Goal: Information Seeking & Learning: Check status

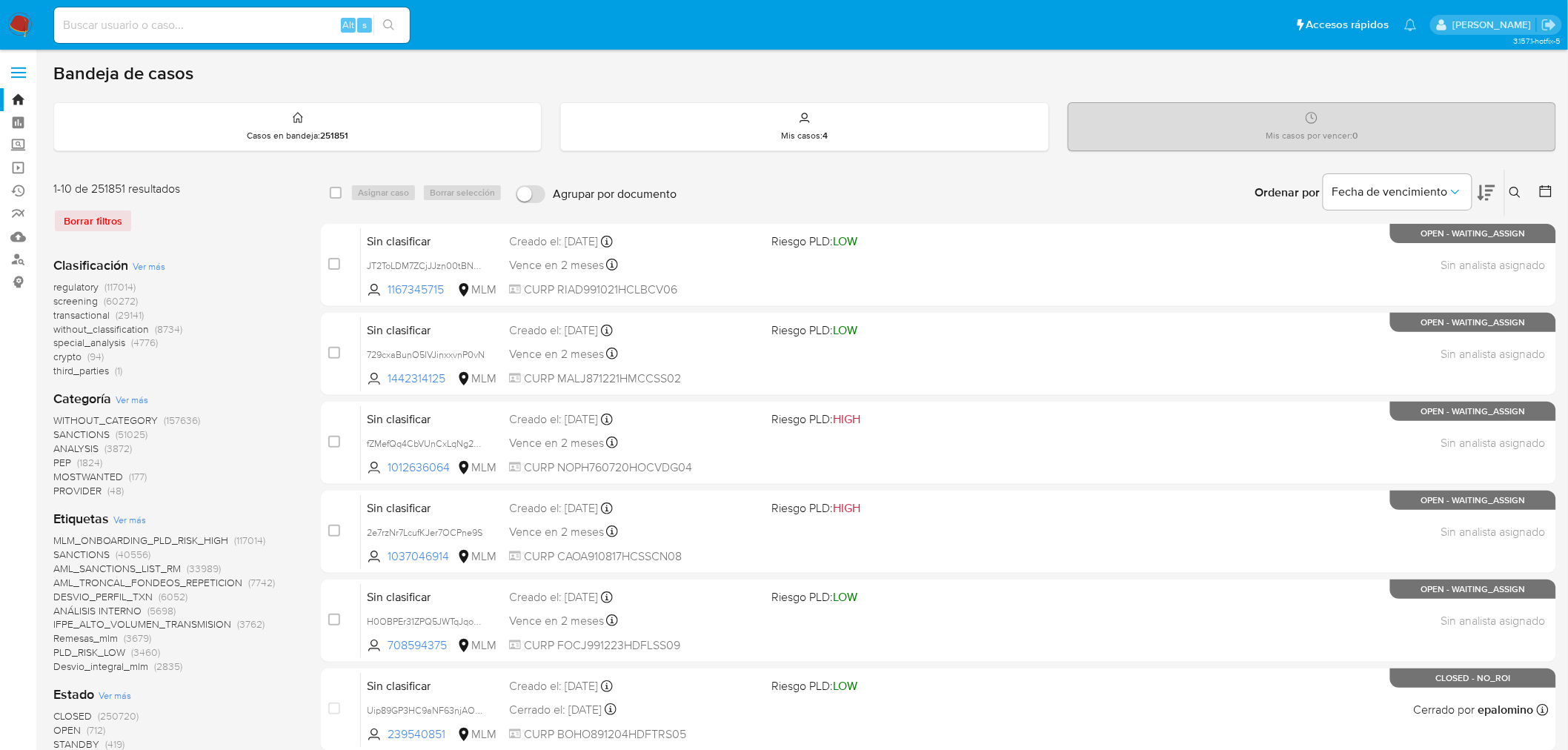
click at [154, 27] on input at bounding box center [232, 26] width 355 height 20
paste input "440413722"
type input "440413722"
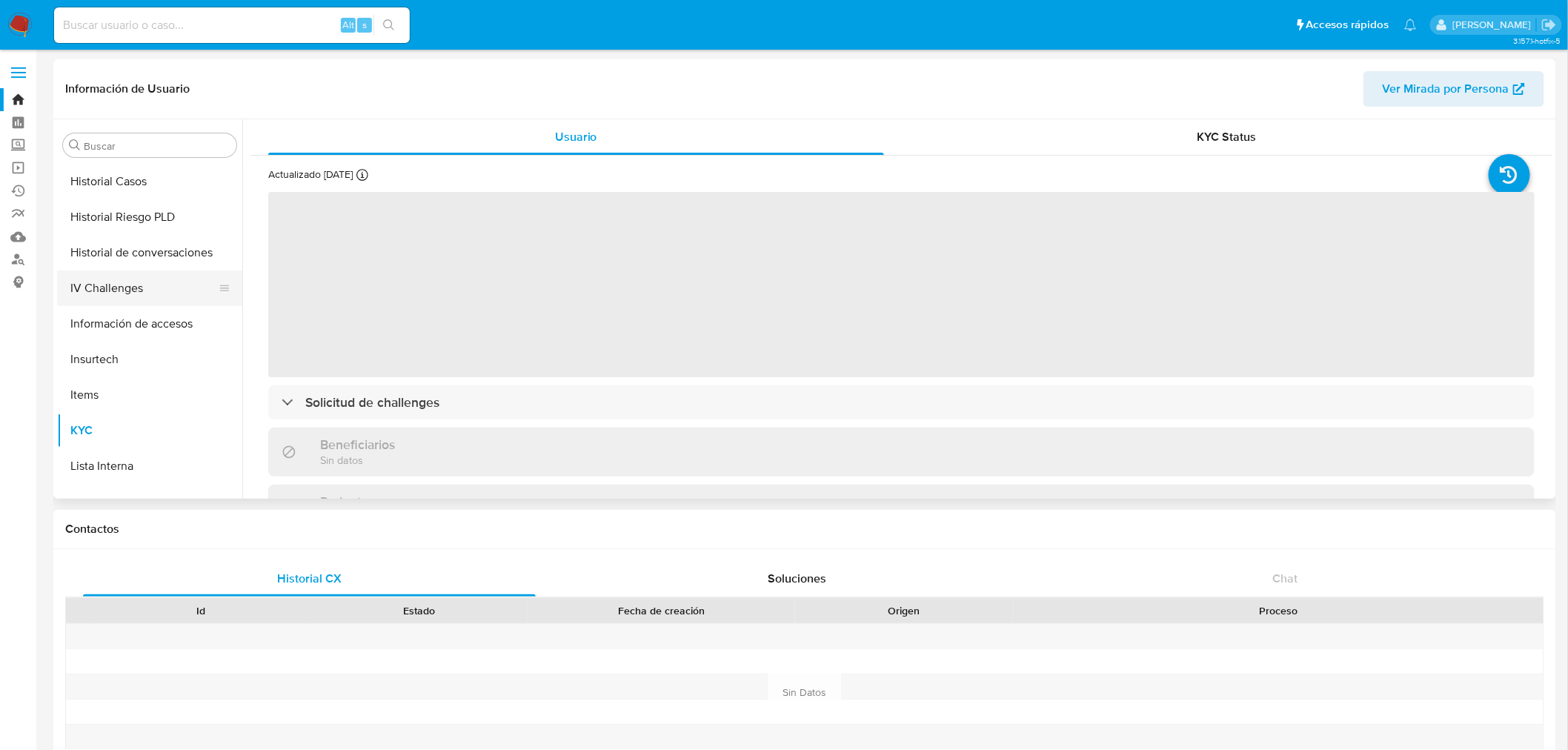
scroll to position [297, 0]
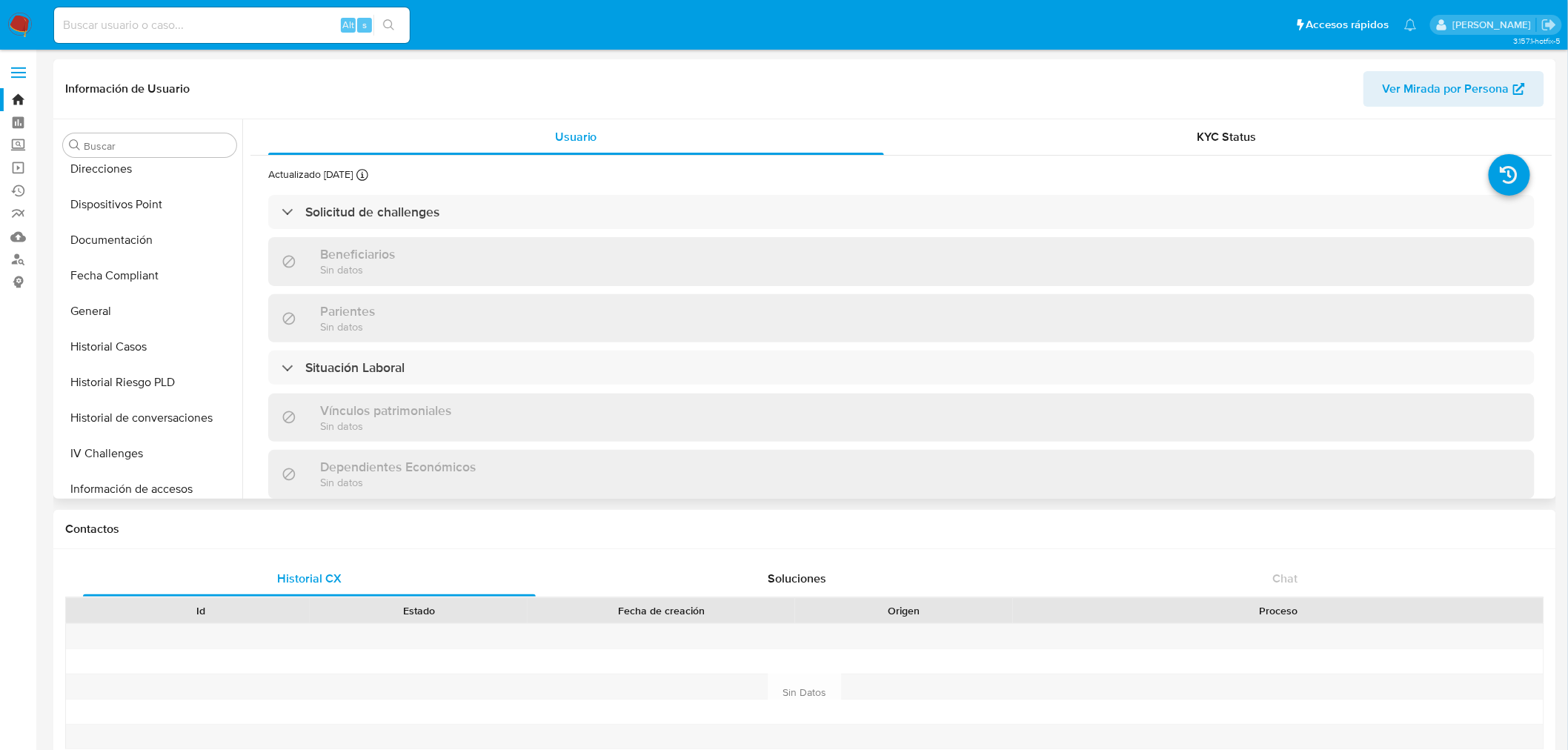
select select "10"
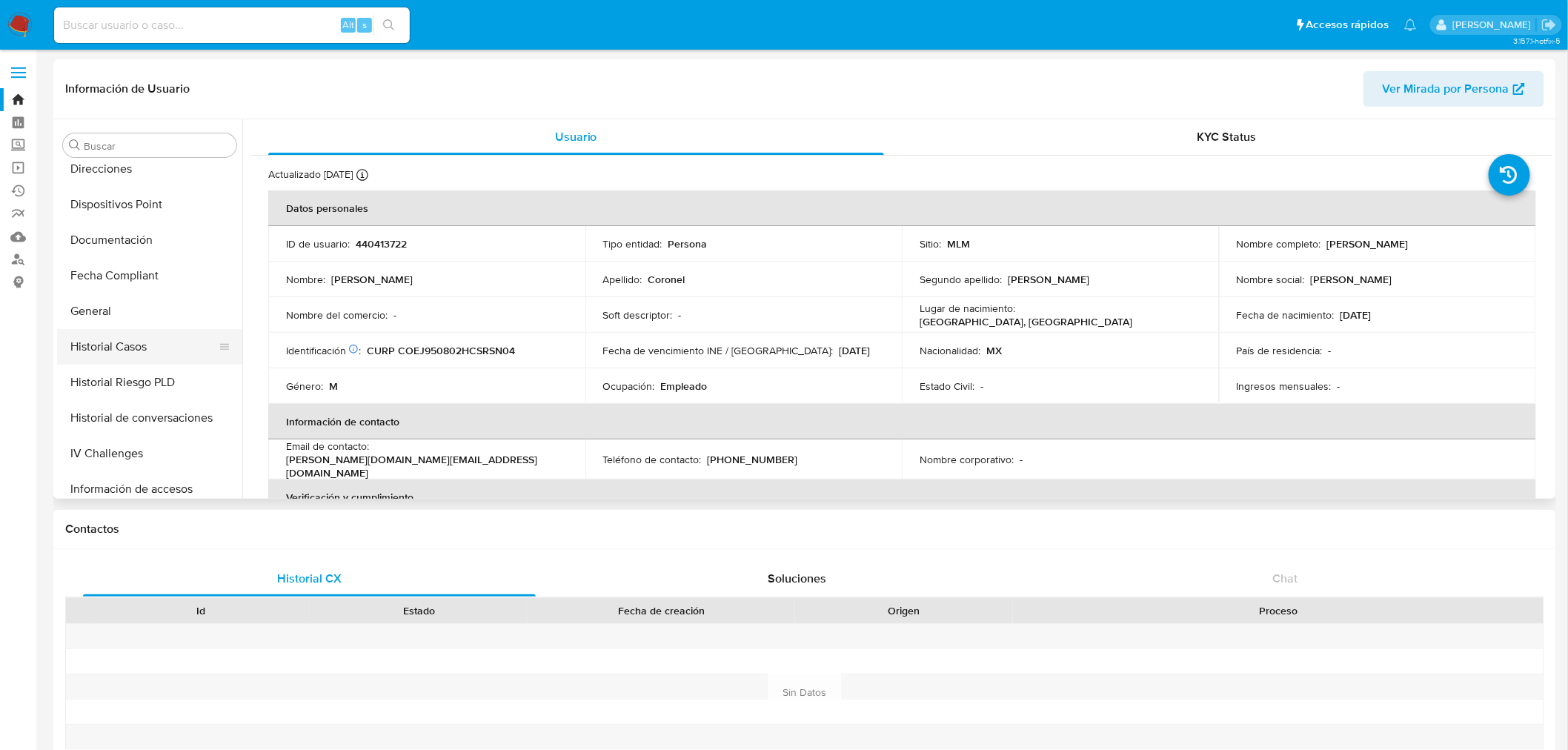
drag, startPoint x: 146, startPoint y: 345, endPoint x: 157, endPoint y: 352, distance: 13.0
click at [146, 346] on button "Historial Casos" at bounding box center [144, 346] width 173 height 35
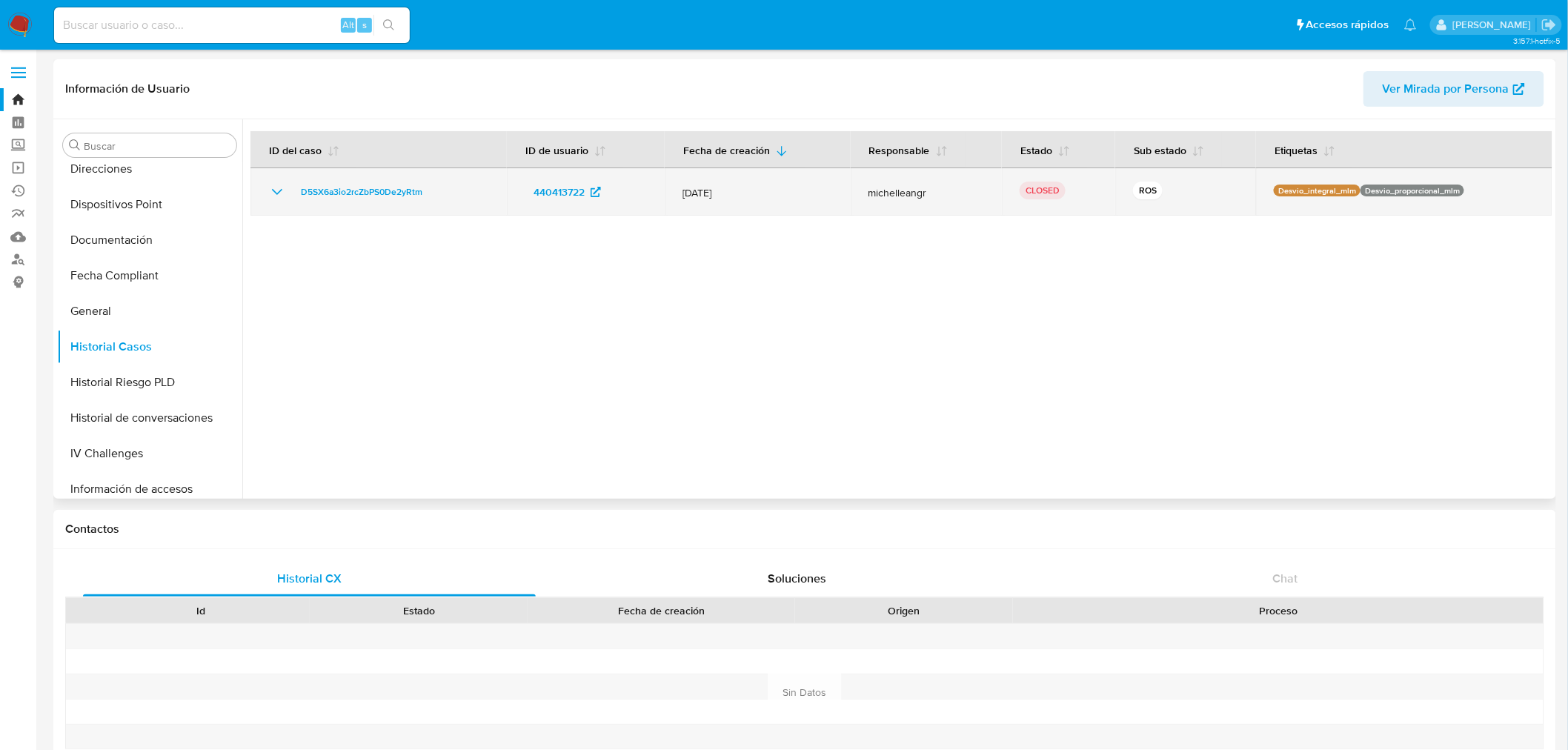
drag, startPoint x: 285, startPoint y: 191, endPoint x: 303, endPoint y: 210, distance: 26.2
click at [285, 191] on icon "Mostrar/Ocultar" at bounding box center [277, 192] width 18 height 18
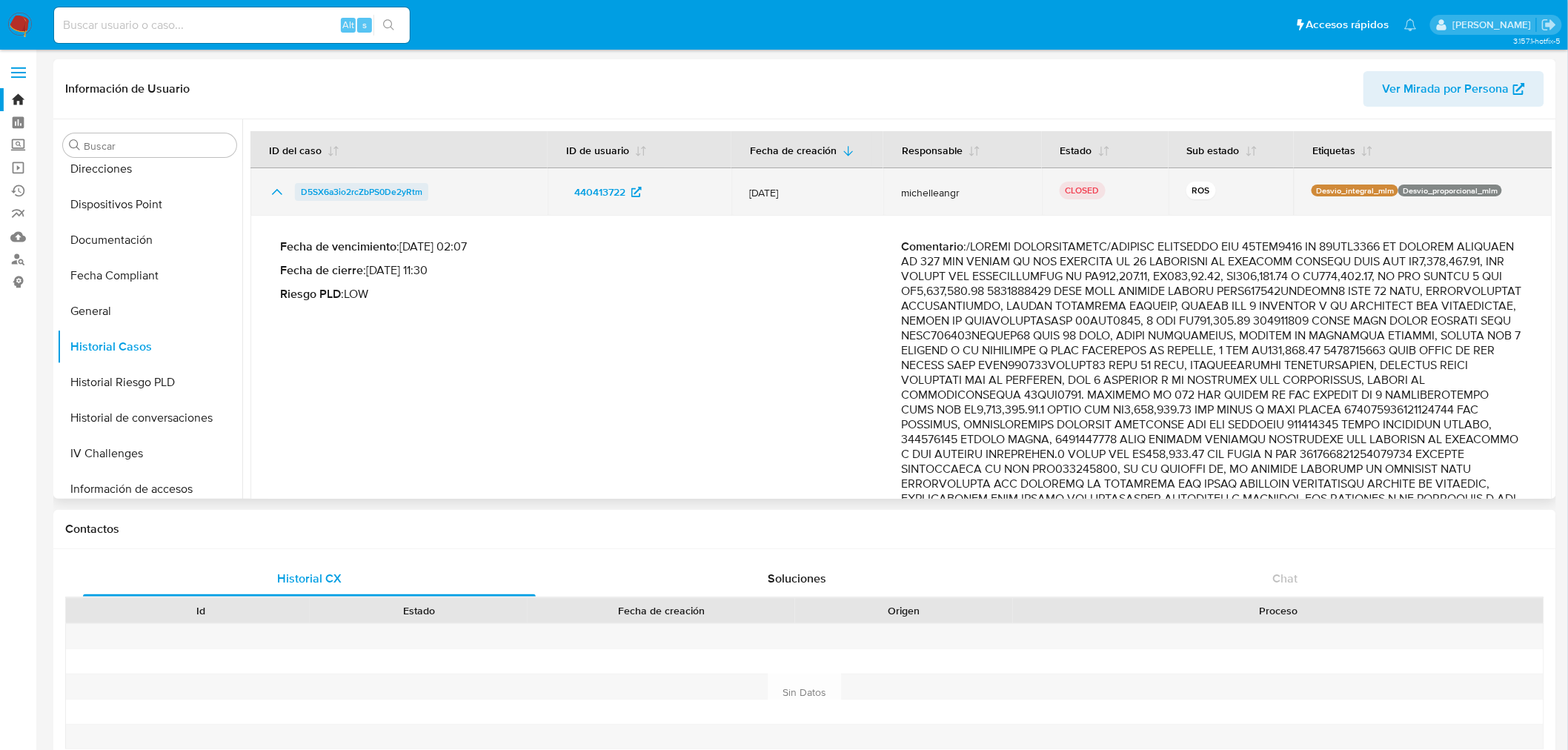
click at [358, 190] on span "D5SX6a3io2rcZbPS0De2yRtm" at bounding box center [361, 192] width 121 height 18
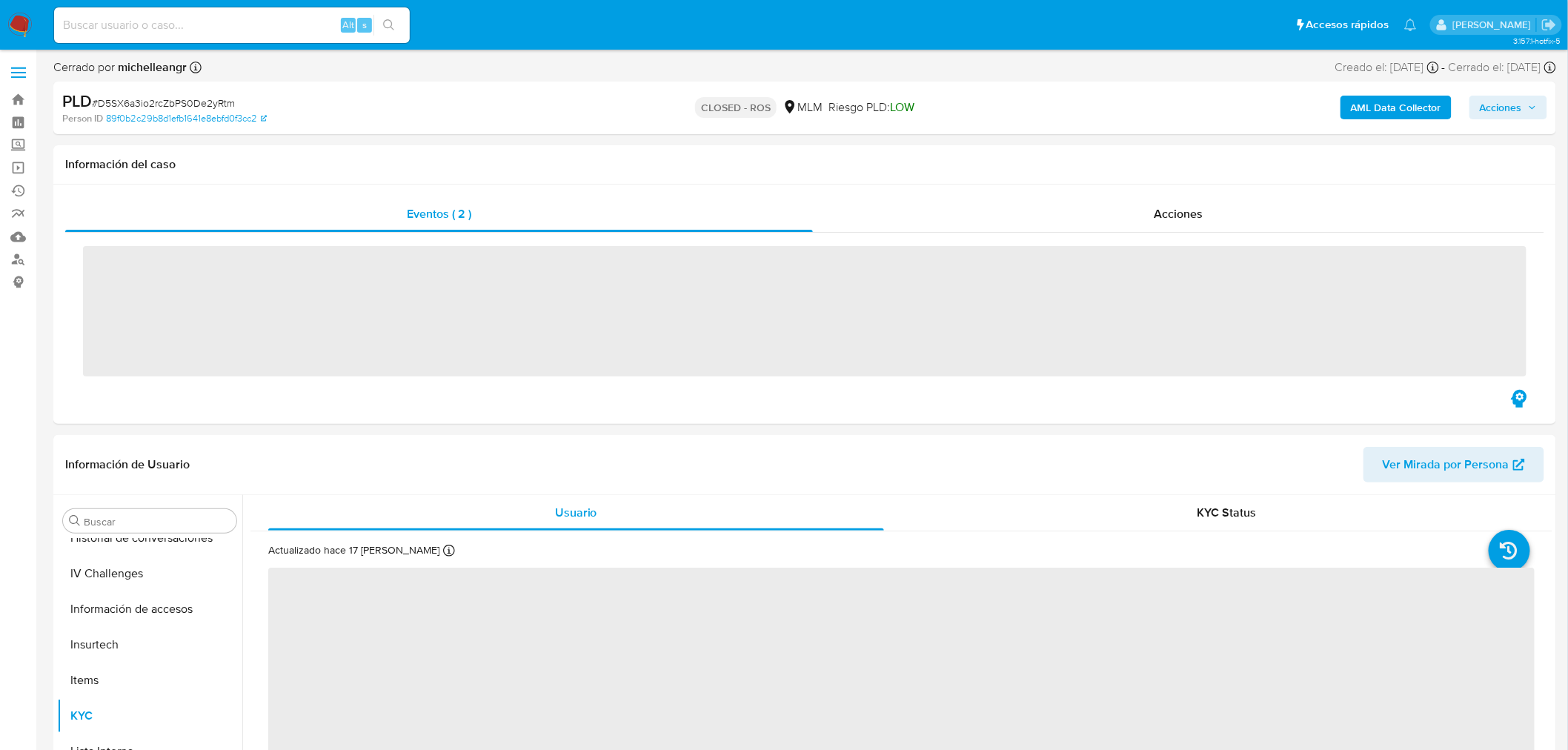
scroll to position [626, 0]
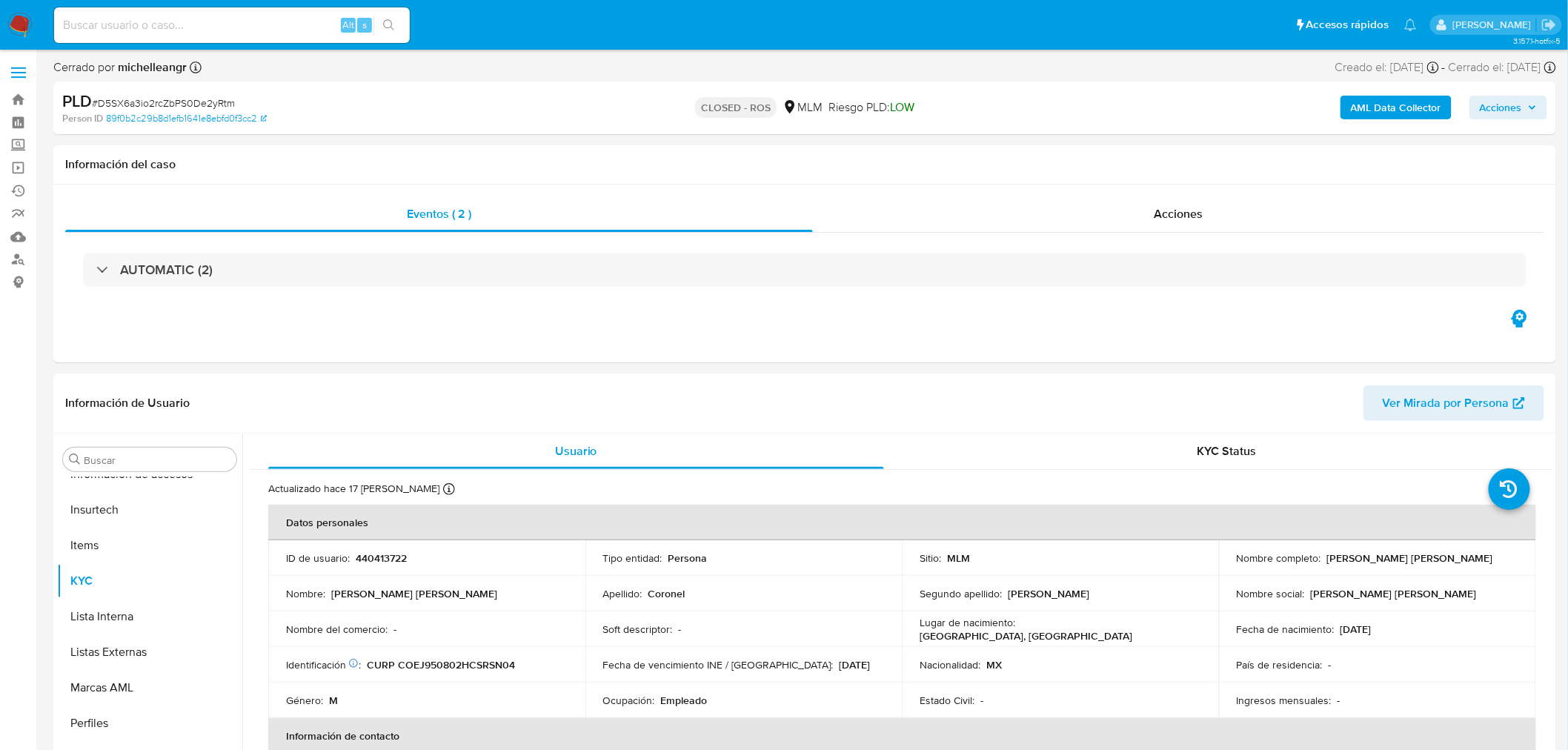
select select "10"
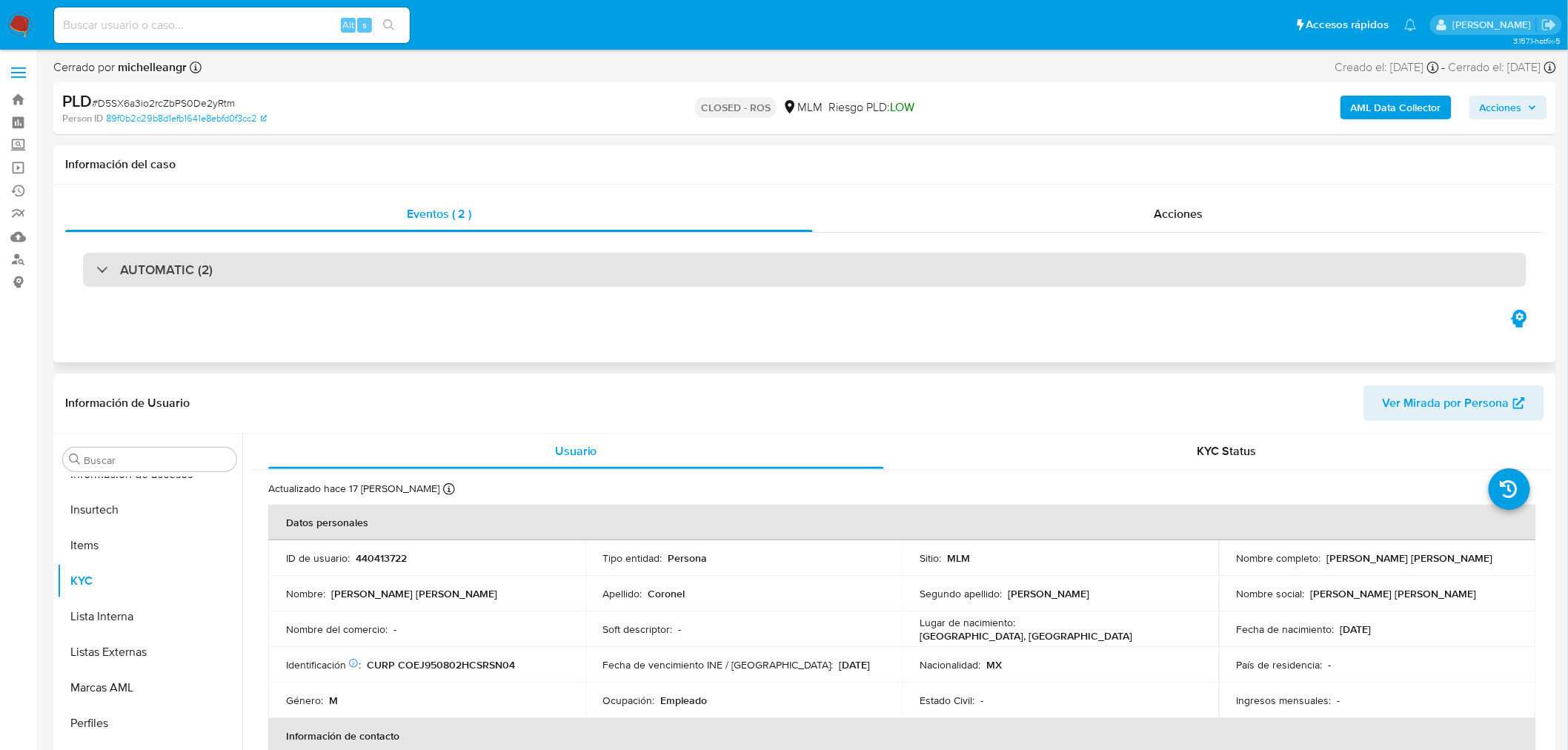
click at [178, 273] on h3 "AUTOMATIC (2)" at bounding box center [166, 270] width 93 height 17
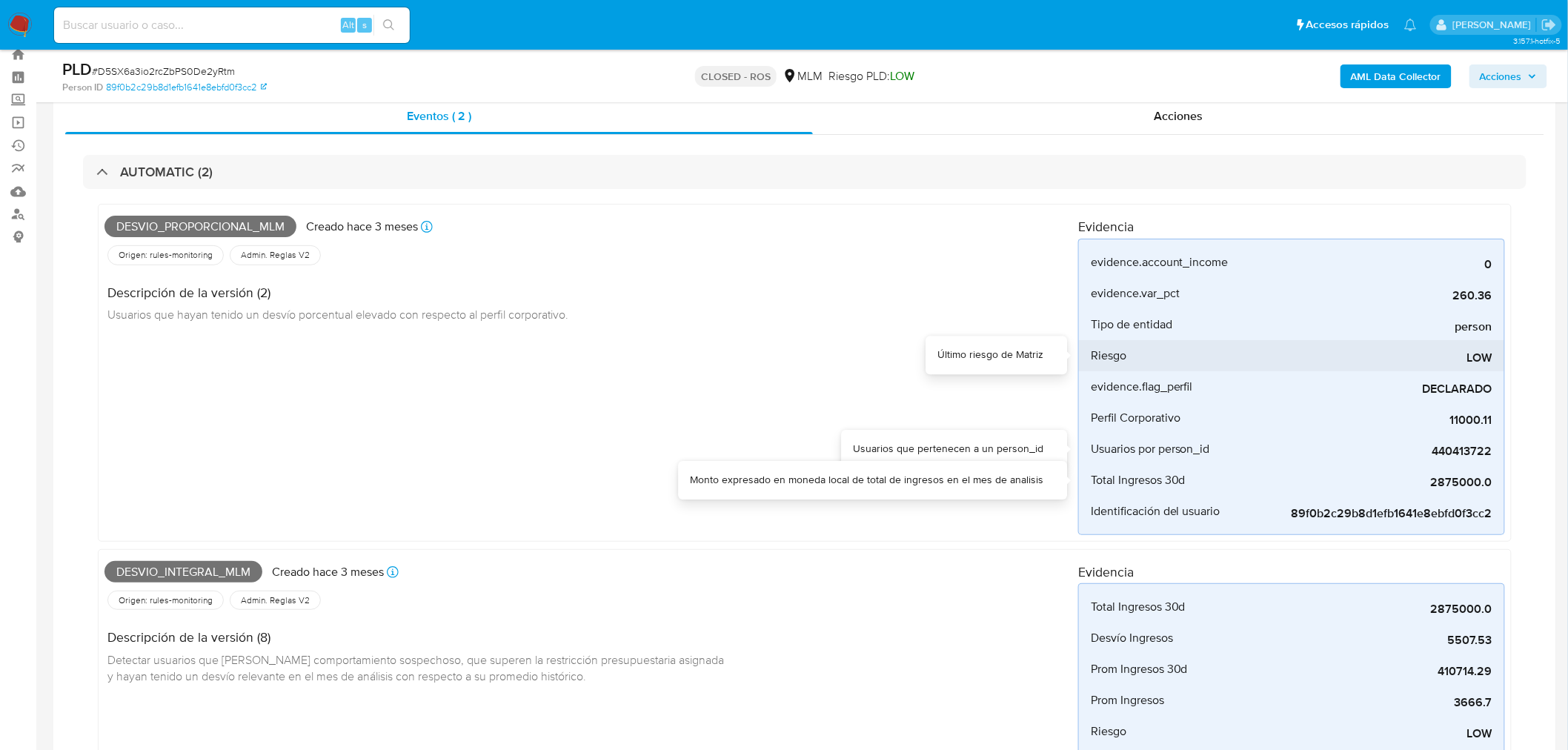
scroll to position [82, 0]
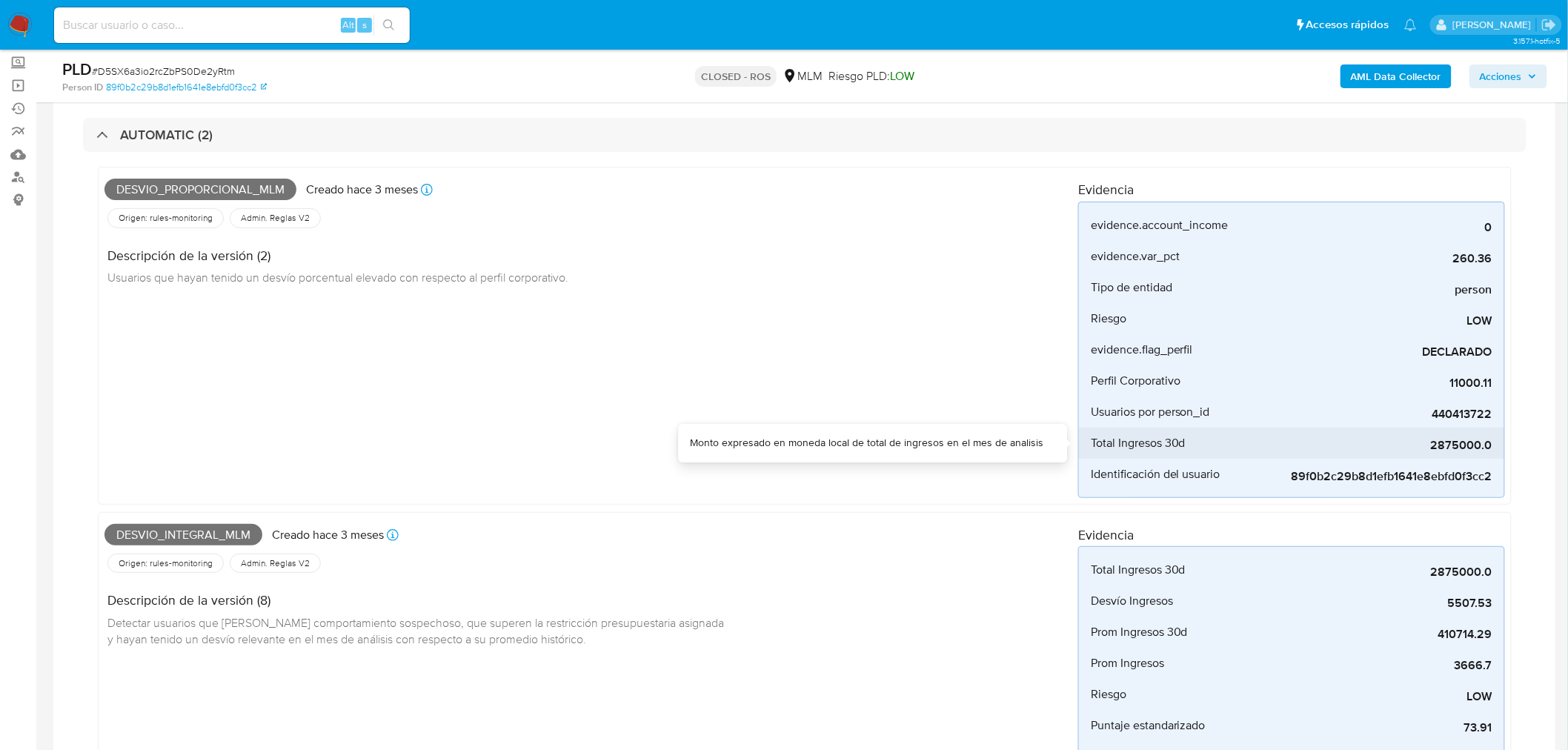
drag, startPoint x: 1495, startPoint y: 443, endPoint x: 1435, endPoint y: 445, distance: 60.0
click at [1435, 445] on li "Total Ingresos 30d 2875000.0" at bounding box center [1292, 443] width 426 height 31
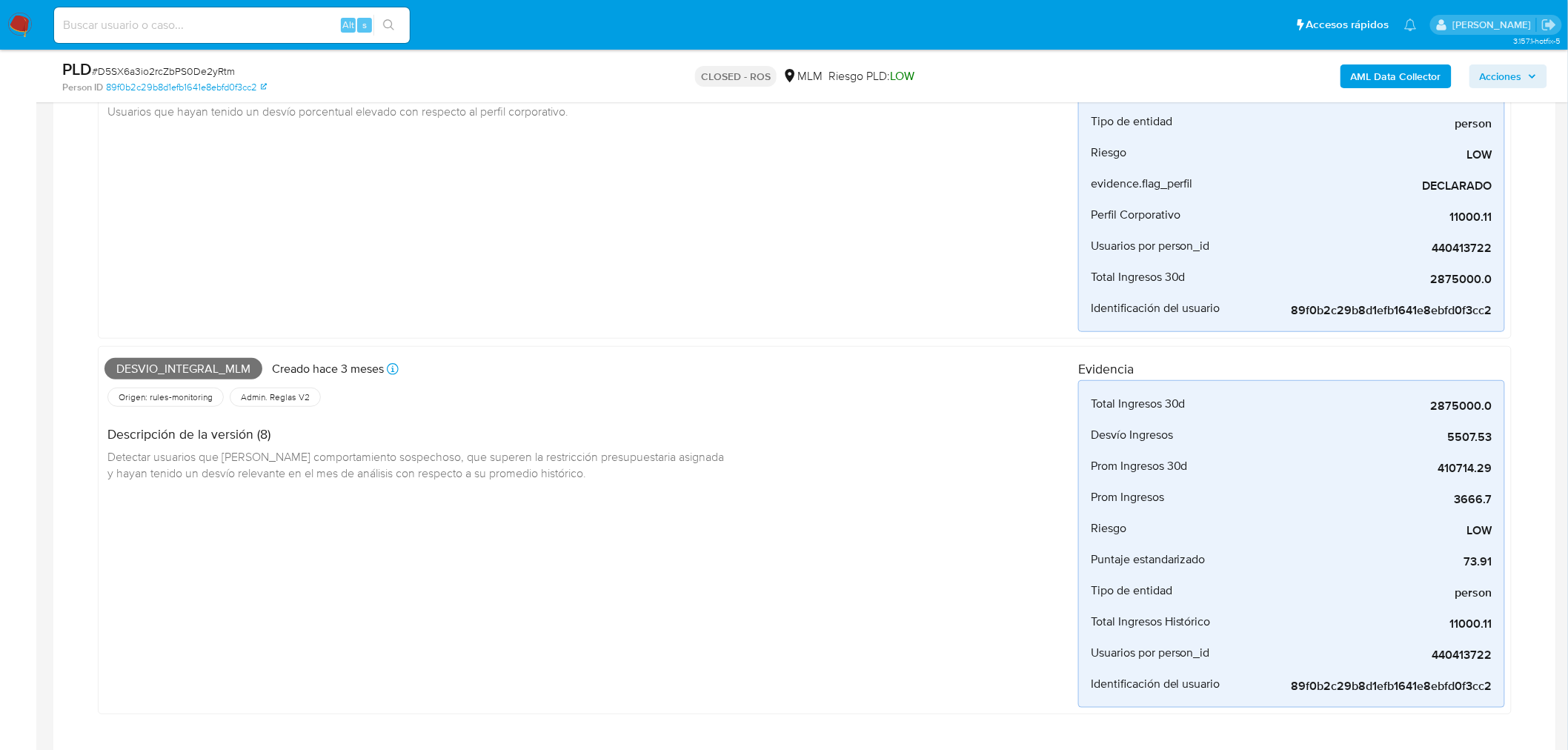
scroll to position [247, 0]
